Goal: Task Accomplishment & Management: Manage account settings

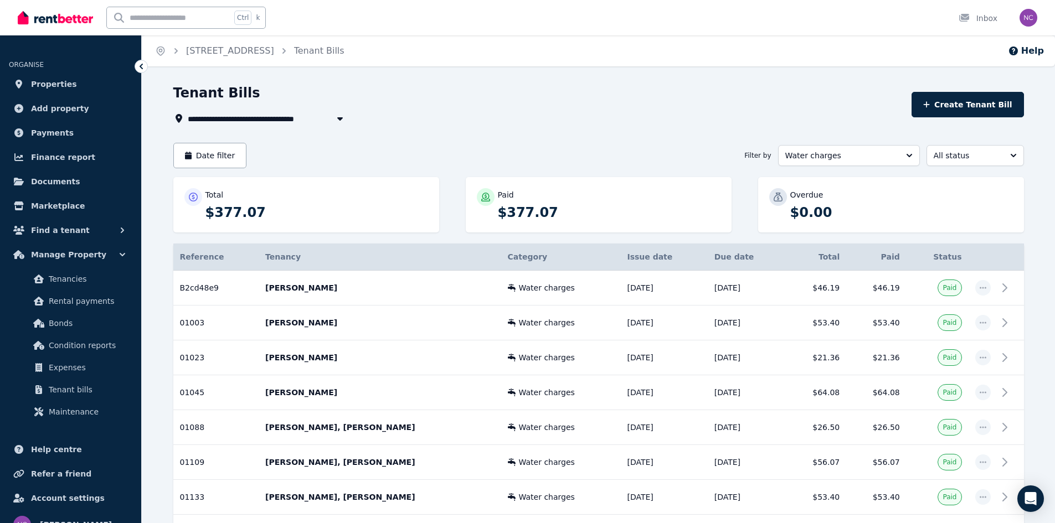
click at [56, 84] on span "Properties" at bounding box center [54, 84] width 46 height 13
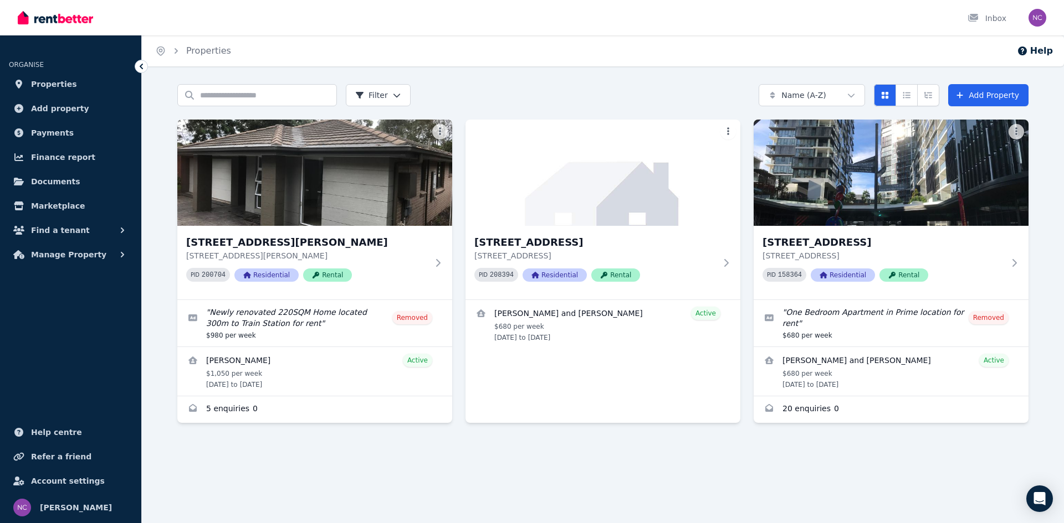
click at [803, 246] on h3 "[STREET_ADDRESS]" at bounding box center [883, 243] width 242 height 16
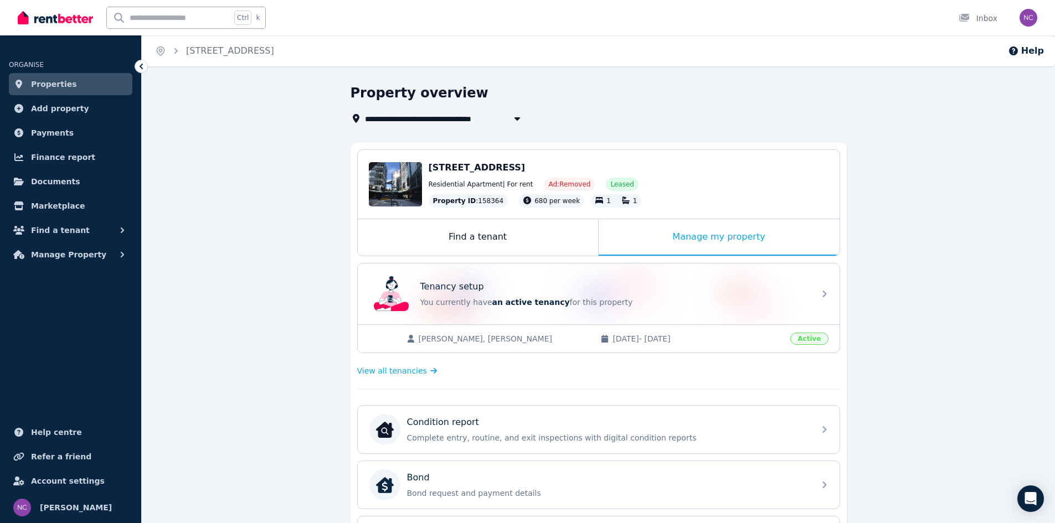
click at [753, 242] on div "Manage my property" at bounding box center [719, 237] width 241 height 37
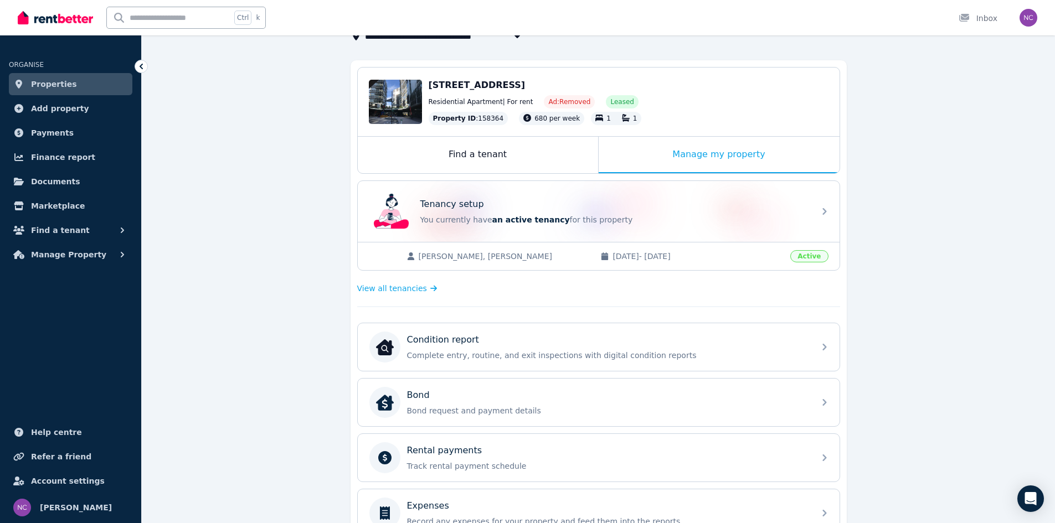
scroll to position [222, 0]
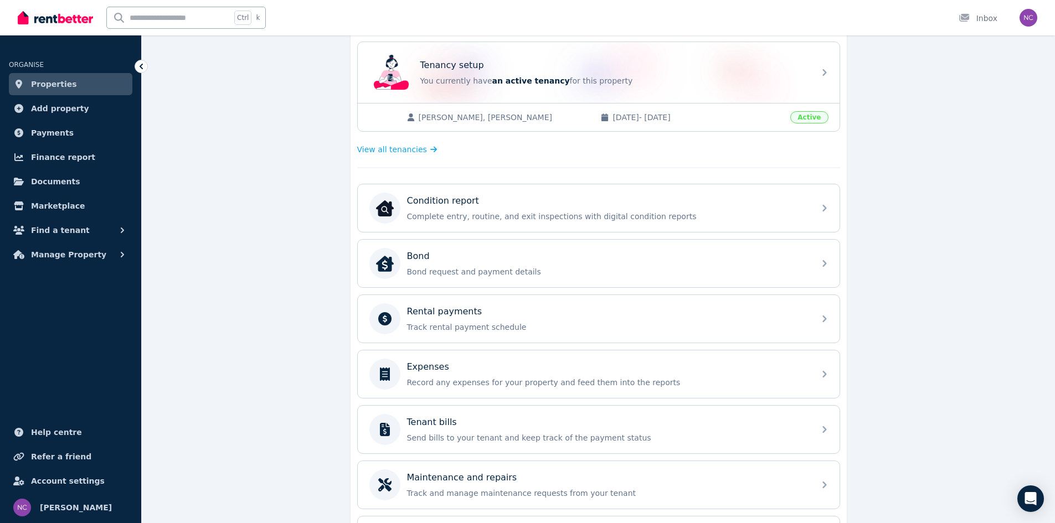
click at [818, 325] on div "Rental payments Track rental payment schedule" at bounding box center [599, 319] width 482 height 48
